Goal: Transaction & Acquisition: Purchase product/service

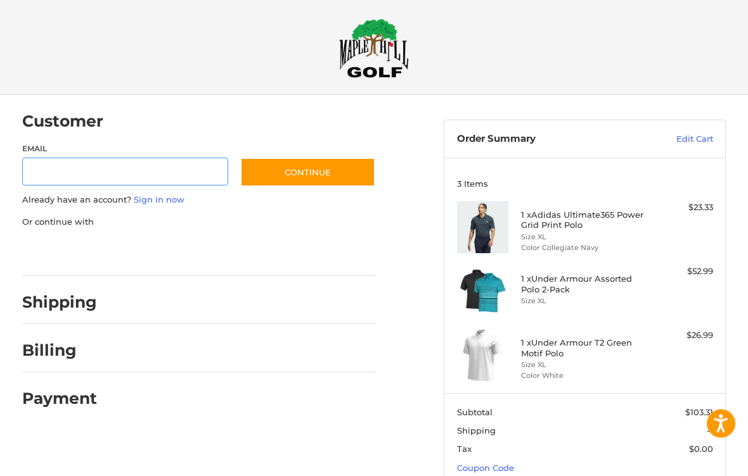
scroll to position [6, 0]
click at [573, 222] on h4 "1 x Adidas Ultimate365 Power Grid Print Polo" at bounding box center [583, 220] width 125 height 21
click at [597, 286] on h4 "1 x Under Armour Assorted Polo 2-Pack" at bounding box center [583, 284] width 125 height 21
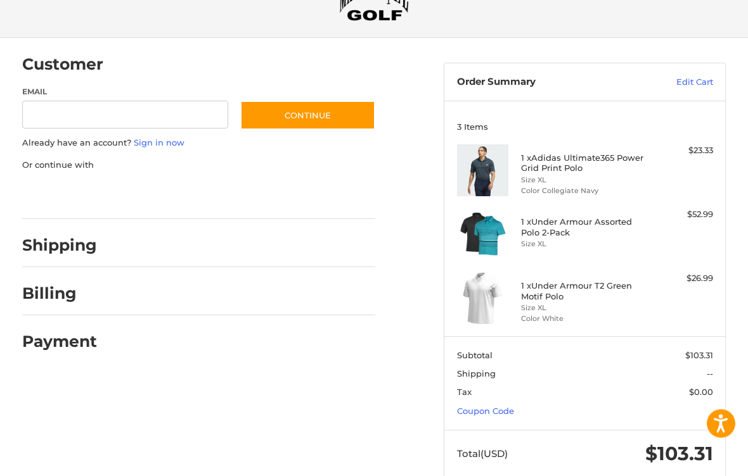
scroll to position [68, 0]
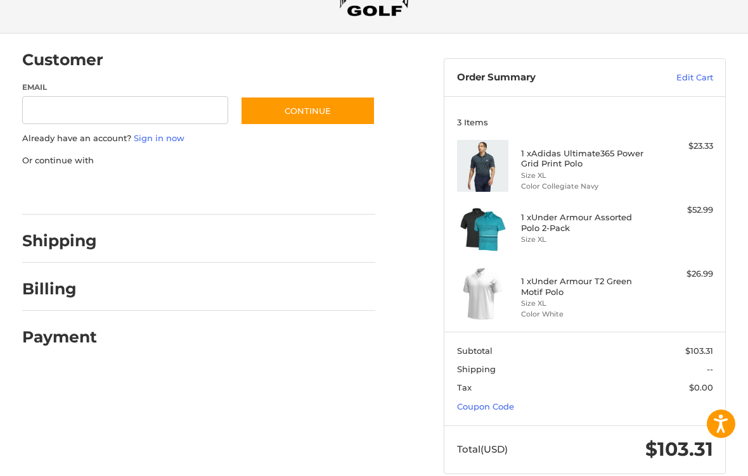
click at [497, 406] on link "Coupon Code" at bounding box center [485, 407] width 57 height 10
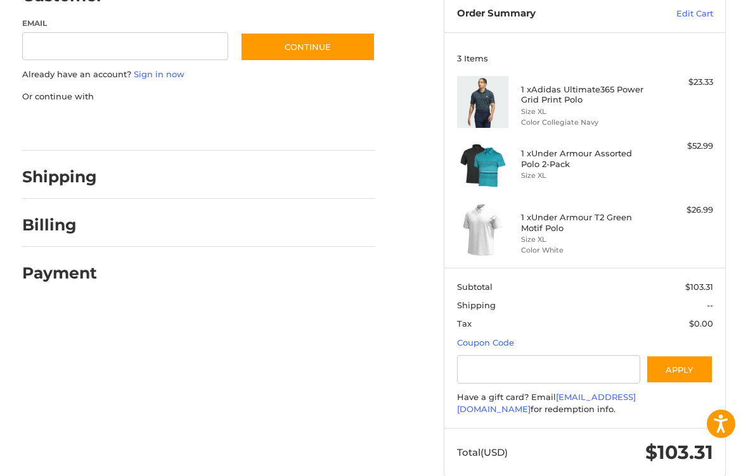
scroll to position [139, 0]
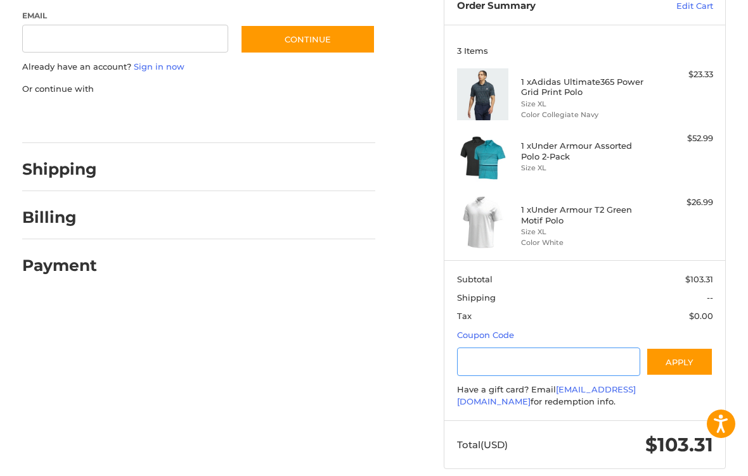
click at [519, 362] on input "Gift Certificate or Coupon Code" at bounding box center [548, 362] width 183 height 29
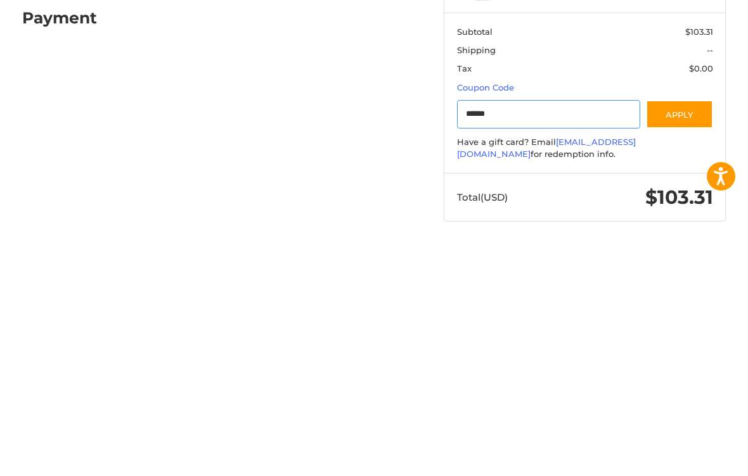
type input "******"
click at [683, 348] on button "Apply" at bounding box center [679, 362] width 67 height 29
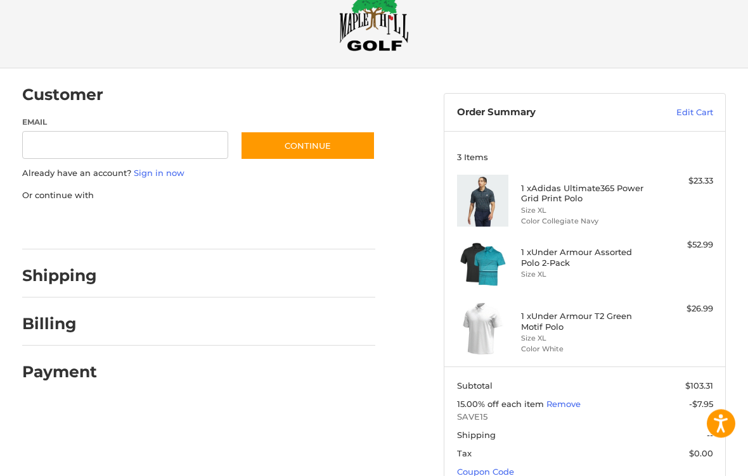
scroll to position [0, 0]
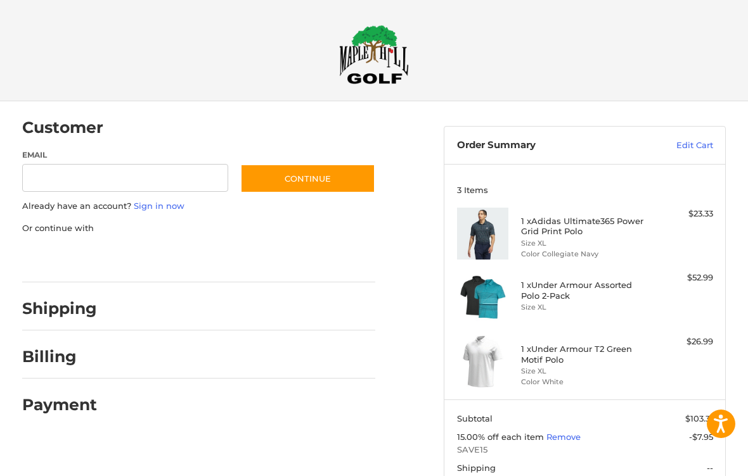
click at [566, 232] on h4 "1 x Adidas Ultimate365 Power Grid Print Polo" at bounding box center [583, 226] width 125 height 21
click at [487, 234] on img at bounding box center [483, 234] width 52 height 52
click at [558, 362] on h4 "1 x Under Armour T2 Green Motif Polo" at bounding box center [583, 354] width 125 height 21
click at [492, 359] on img at bounding box center [483, 362] width 52 height 52
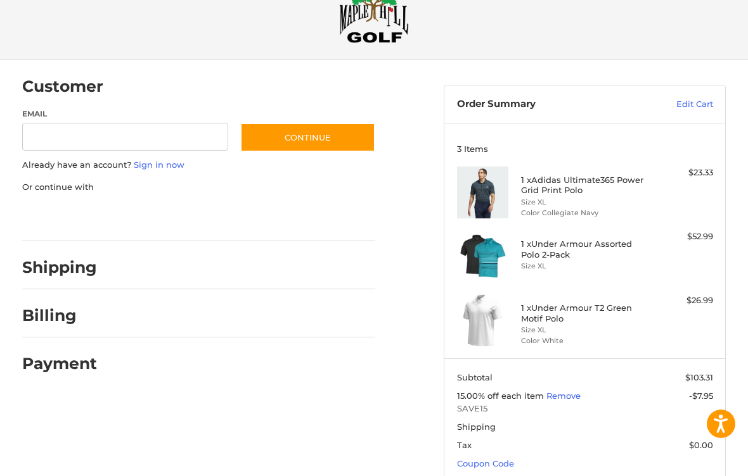
scroll to position [39, 0]
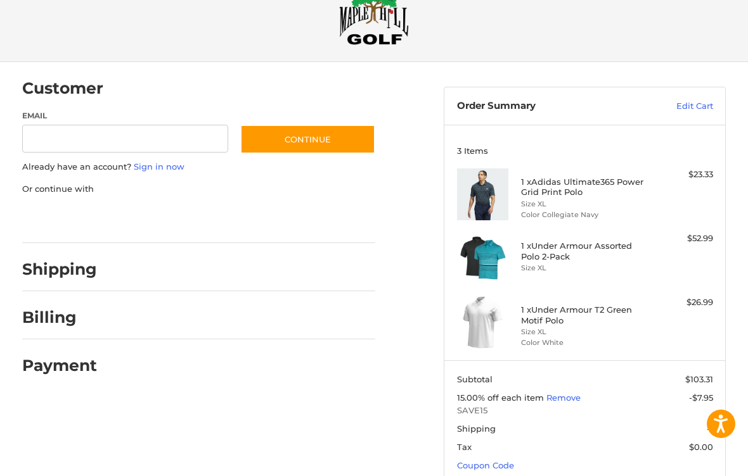
click at [695, 104] on link "Edit Cart" at bounding box center [672, 106] width 82 height 13
